Goal: Information Seeking & Learning: Learn about a topic

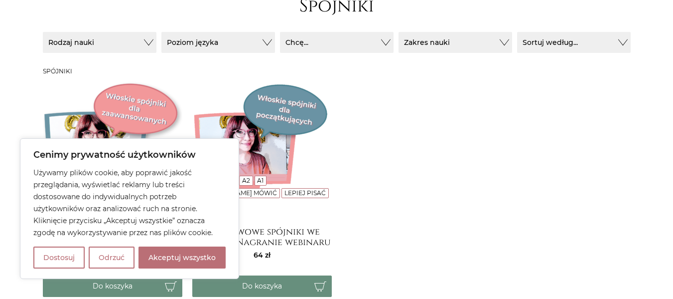
click at [196, 255] on button "Akceptuj wszystko" at bounding box center [182, 257] width 87 height 22
checkbox input "true"
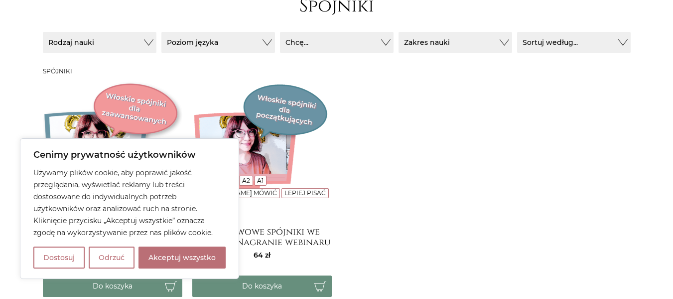
checkbox input "true"
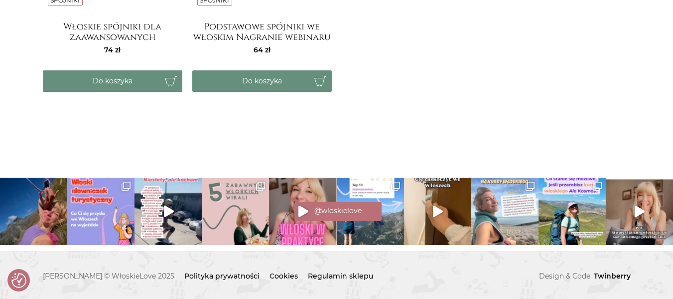
scroll to position [355, 0]
